Goal: Transaction & Acquisition: Book appointment/travel/reservation

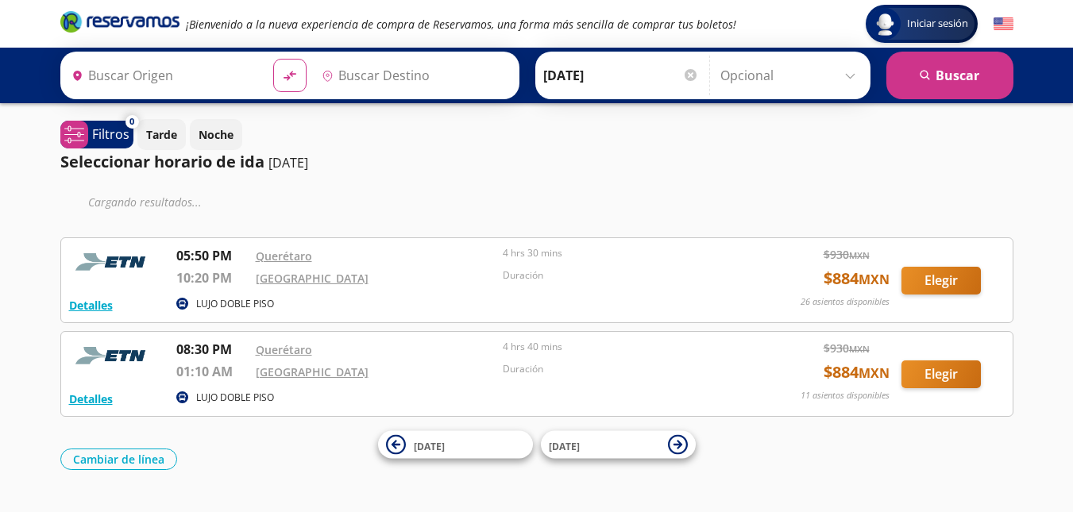
type input "[GEOGRAPHIC_DATA], [GEOGRAPHIC_DATA]"
type input "Santiago de Querétaro, [GEOGRAPHIC_DATA]"
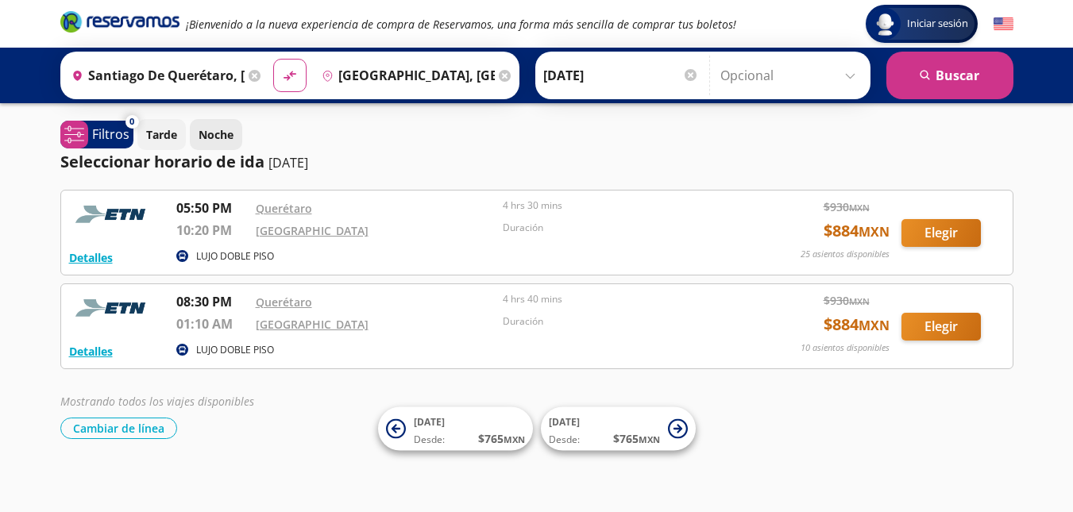
click at [227, 132] on p "Noche" at bounding box center [216, 134] width 35 height 17
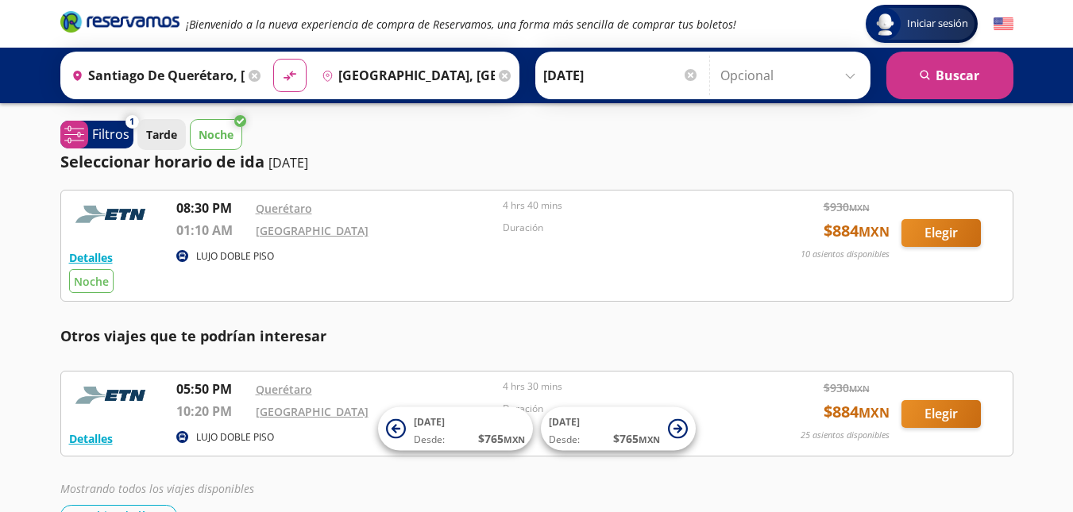
click at [148, 122] on button "Tarde" at bounding box center [161, 134] width 48 height 31
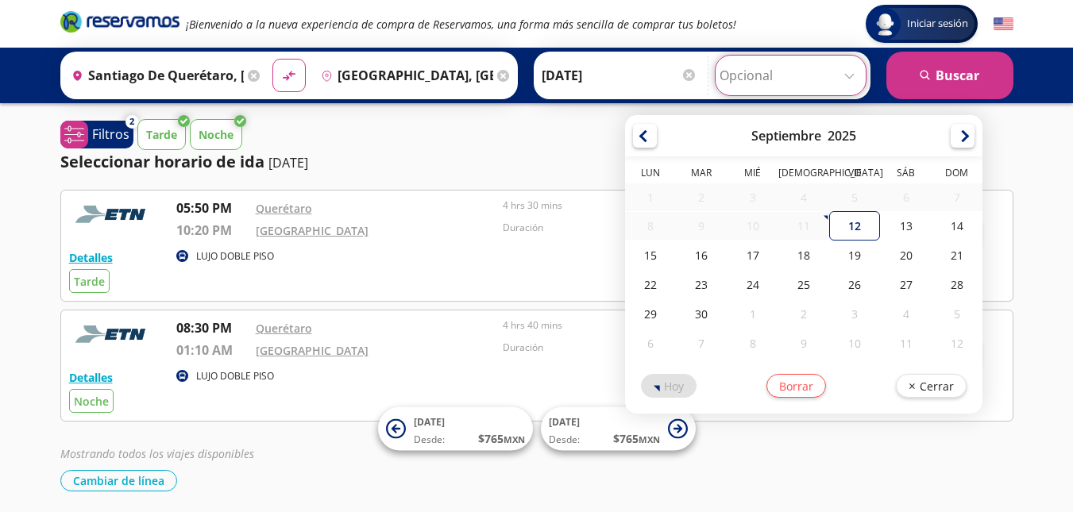
click at [857, 75] on input "Opcional" at bounding box center [791, 76] width 142 height 40
click at [440, 252] on div "LUJO DOBLE PISO" at bounding box center [459, 257] width 566 height 19
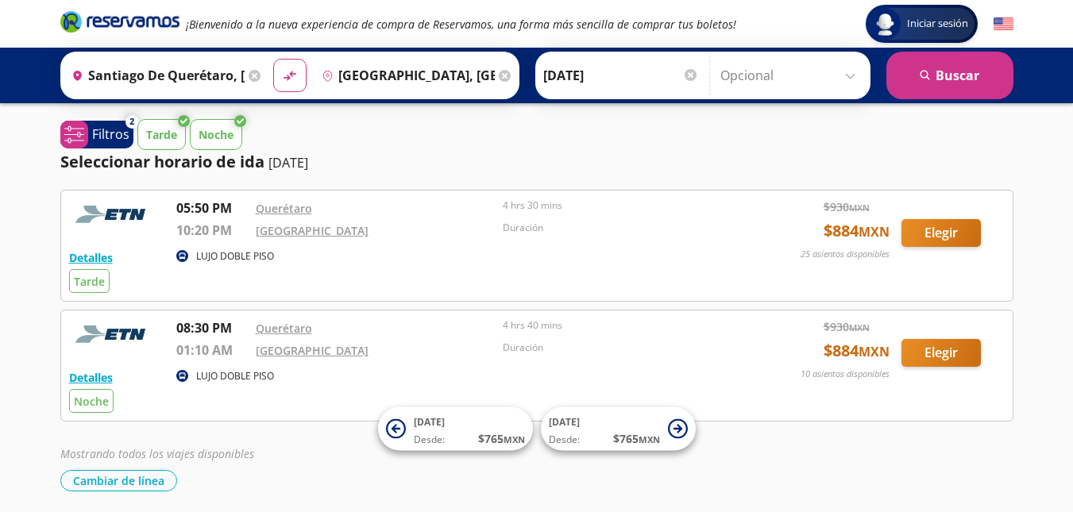
scroll to position [59, 0]
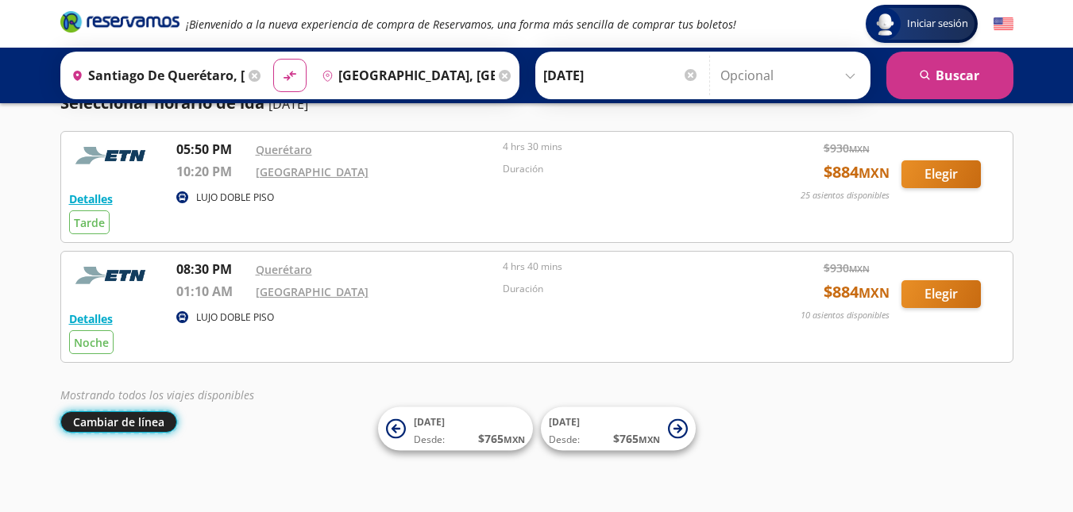
click at [161, 414] on button "Cambiar de línea" at bounding box center [118, 421] width 117 height 21
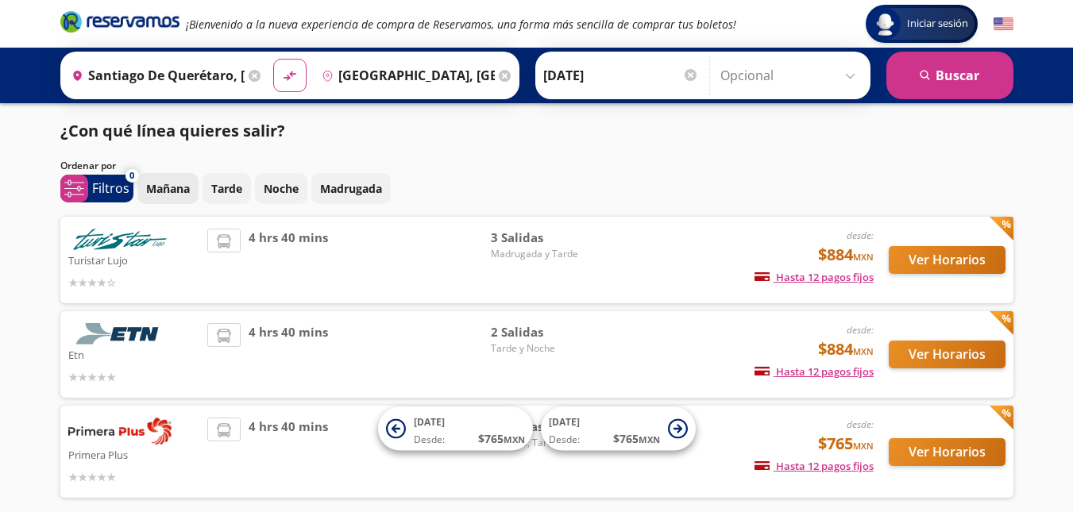
click at [159, 182] on p "Mañana" at bounding box center [168, 188] width 44 height 17
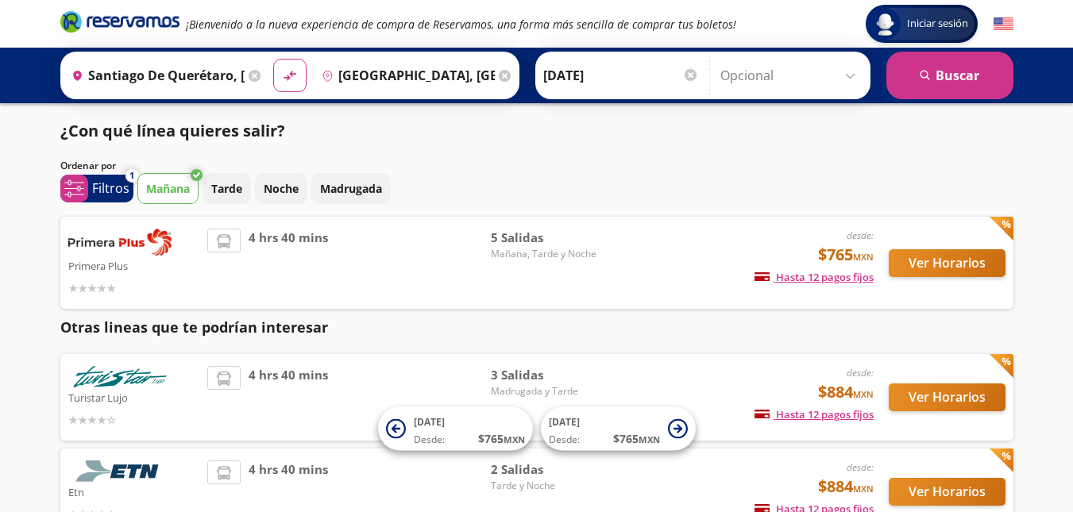
click at [162, 181] on p "Mañana" at bounding box center [168, 188] width 44 height 17
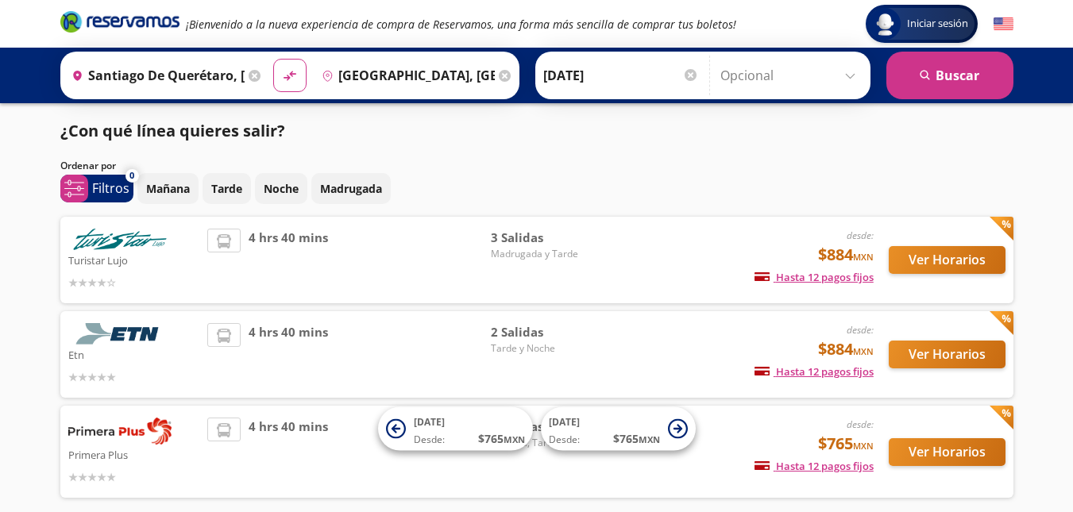
click at [537, 244] on span "3 Salidas" at bounding box center [546, 238] width 111 height 18
click at [512, 249] on span "Madrugada y Tarde" at bounding box center [546, 254] width 111 height 14
click at [268, 231] on span "4 hrs 40 mins" at bounding box center [288, 260] width 79 height 63
click at [164, 187] on p "Mañana" at bounding box center [168, 188] width 44 height 17
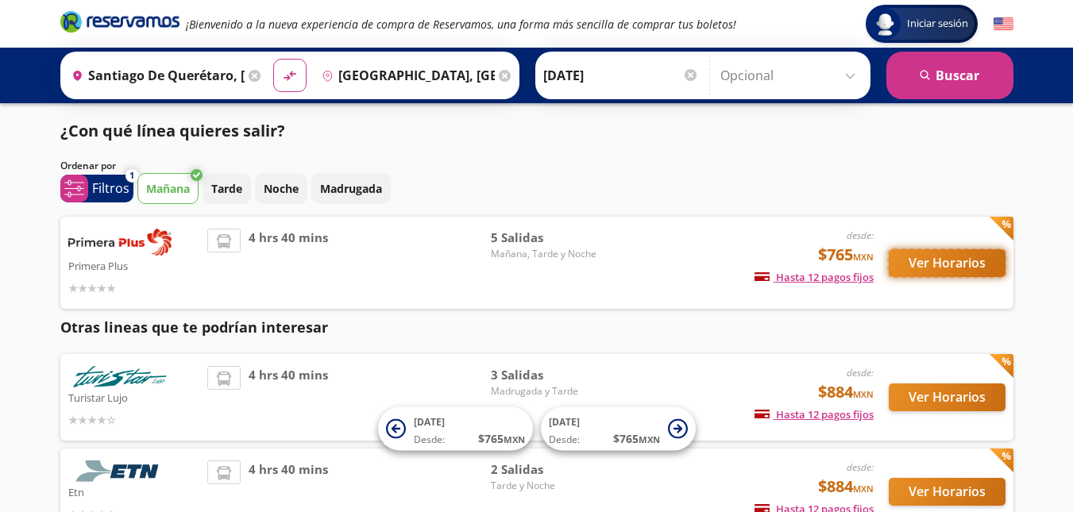
click at [933, 260] on button "Ver Horarios" at bounding box center [947, 263] width 117 height 28
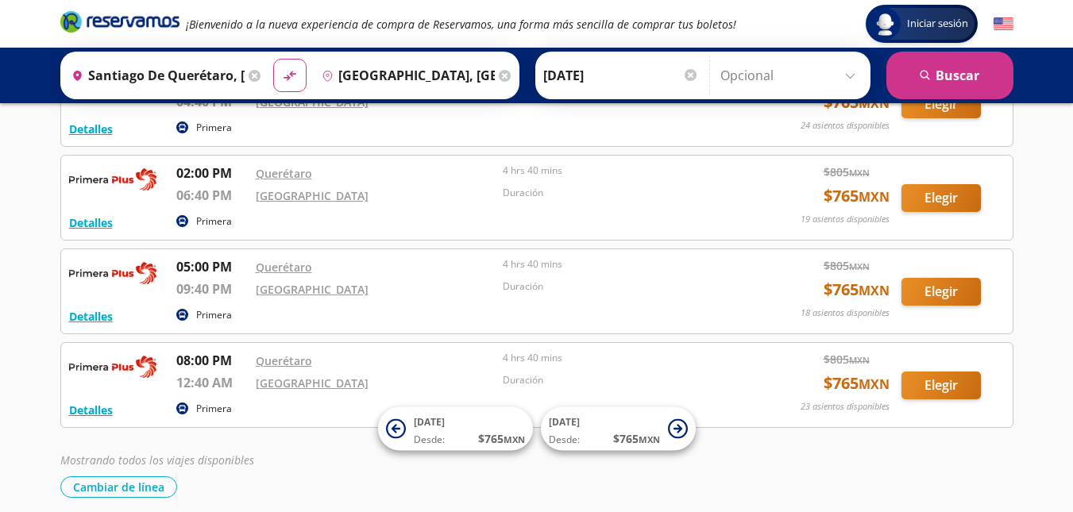
scroll to position [288, 0]
